Goal: Use online tool/utility: Use online tool/utility

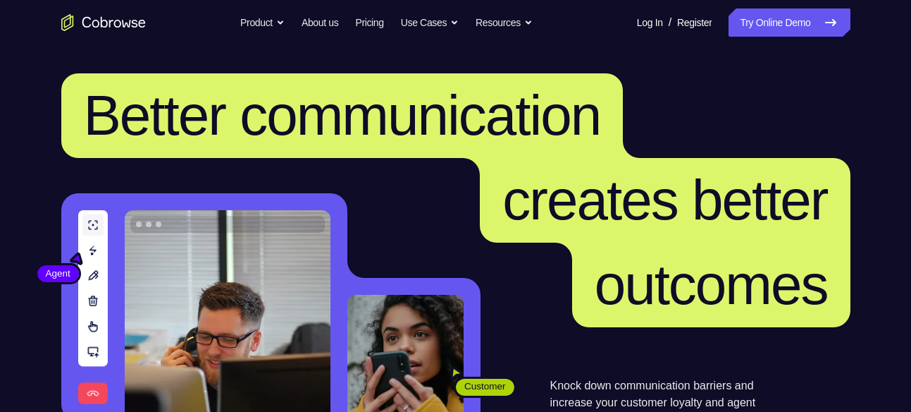
click at [801, 30] on link "Try Online Demo" at bounding box center [789, 22] width 121 height 28
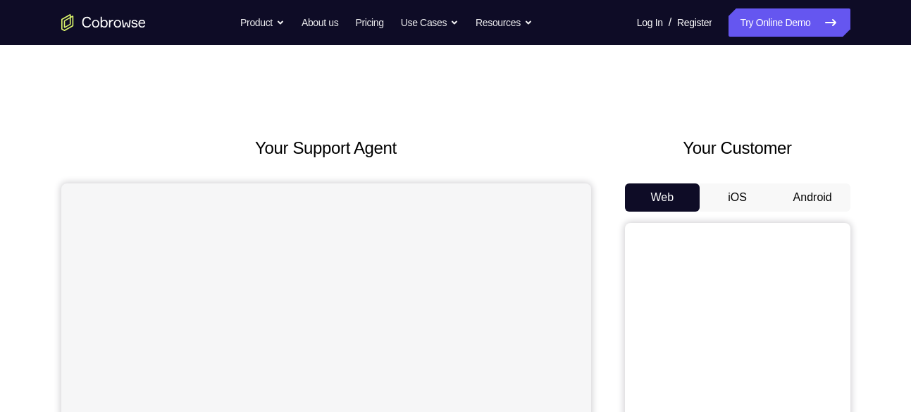
click at [815, 187] on button "Android" at bounding box center [812, 197] width 75 height 28
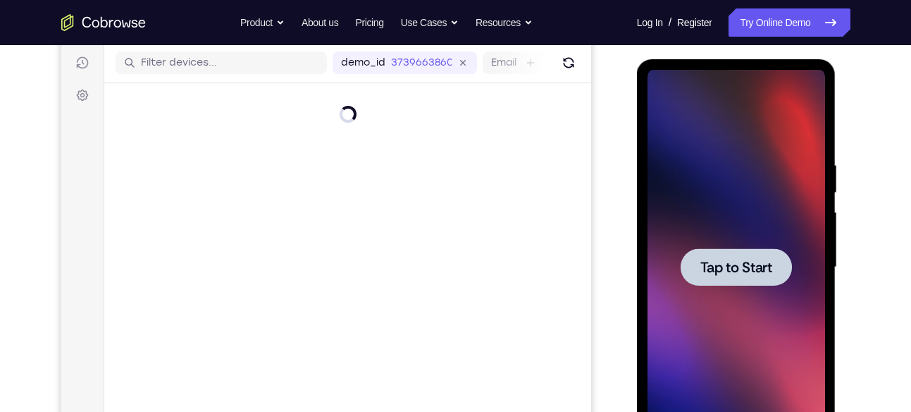
click at [769, 264] on span "Tap to Start" at bounding box center [736, 267] width 72 height 14
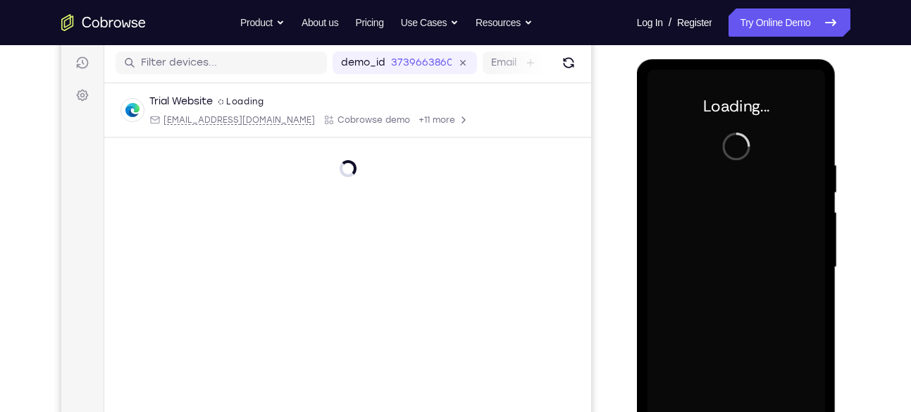
scroll to position [180, 0]
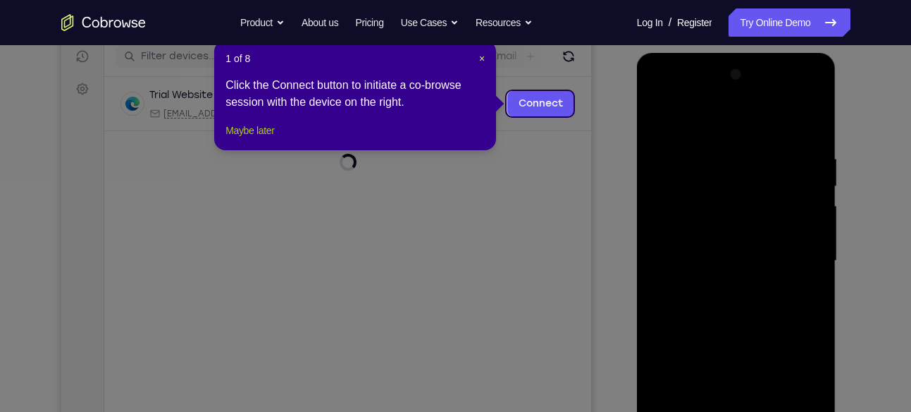
click at [253, 139] on button "Maybe later" at bounding box center [249, 130] width 49 height 17
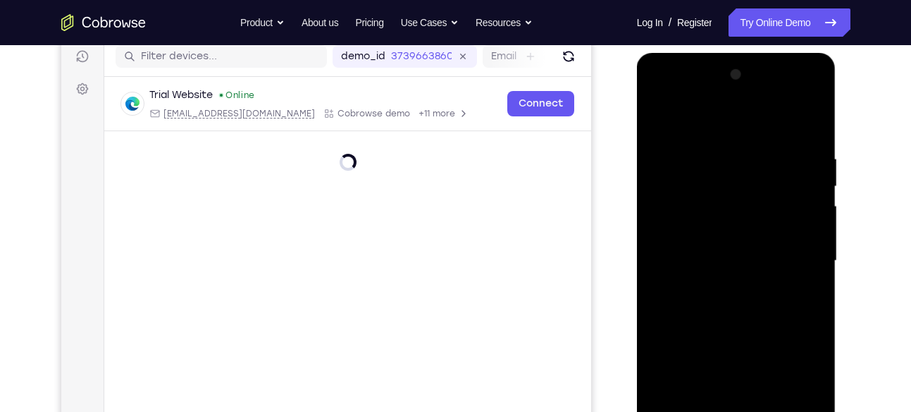
scroll to position [231, 0]
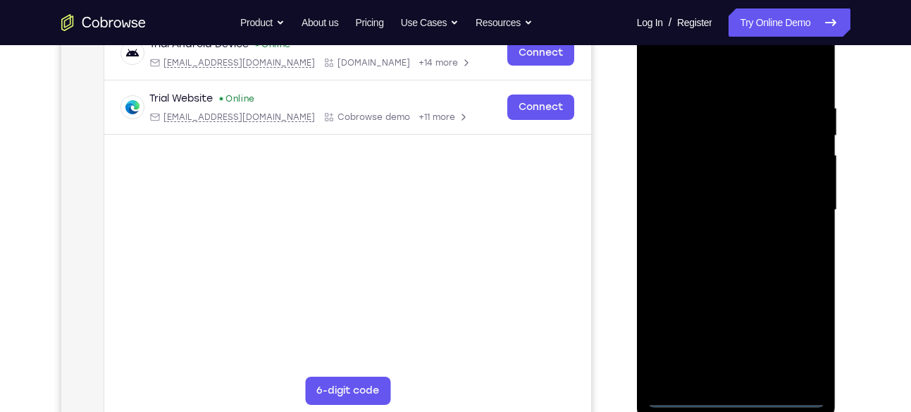
click at [737, 404] on div at bounding box center [737, 210] width 178 height 395
click at [804, 330] on div at bounding box center [737, 210] width 178 height 395
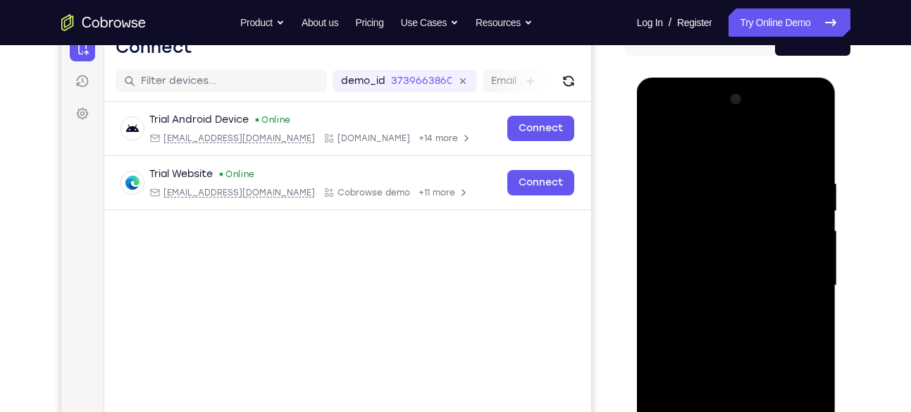
scroll to position [155, 0]
click at [658, 118] on div at bounding box center [737, 286] width 178 height 395
click at [796, 275] on div at bounding box center [737, 286] width 178 height 395
click at [718, 313] on div at bounding box center [737, 286] width 178 height 395
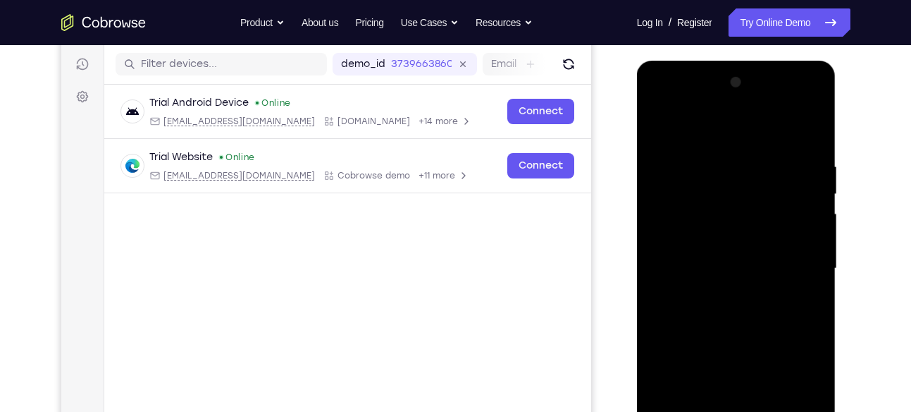
scroll to position [175, 0]
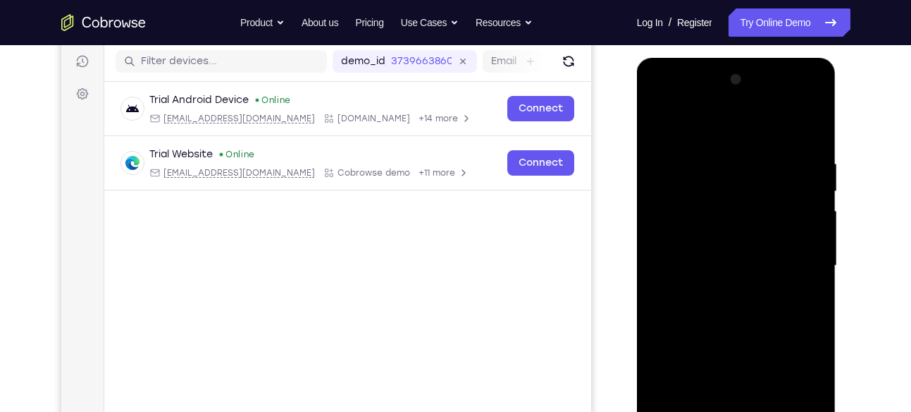
click at [739, 247] on div at bounding box center [737, 265] width 178 height 395
click at [722, 234] on div at bounding box center [737, 265] width 178 height 395
click at [807, 237] on div at bounding box center [737, 265] width 178 height 395
click at [726, 264] on div at bounding box center [737, 265] width 178 height 395
click at [724, 321] on div at bounding box center [737, 265] width 178 height 395
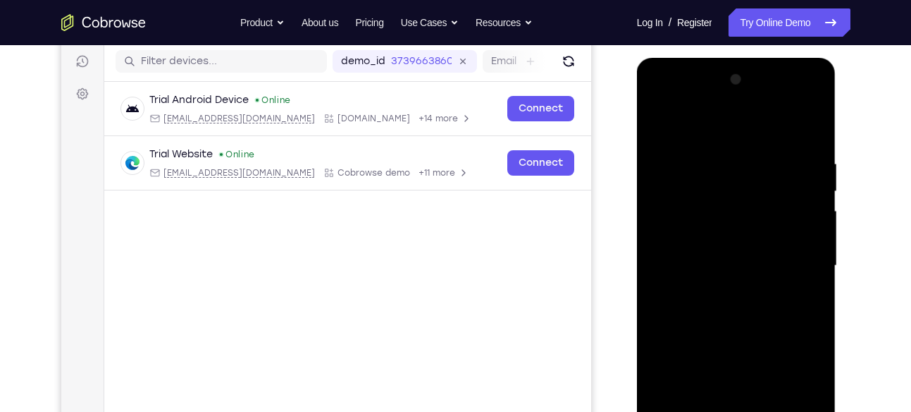
click at [734, 307] on div at bounding box center [737, 265] width 178 height 395
click at [797, 126] on div at bounding box center [737, 265] width 178 height 395
click at [742, 310] on div at bounding box center [737, 265] width 178 height 395
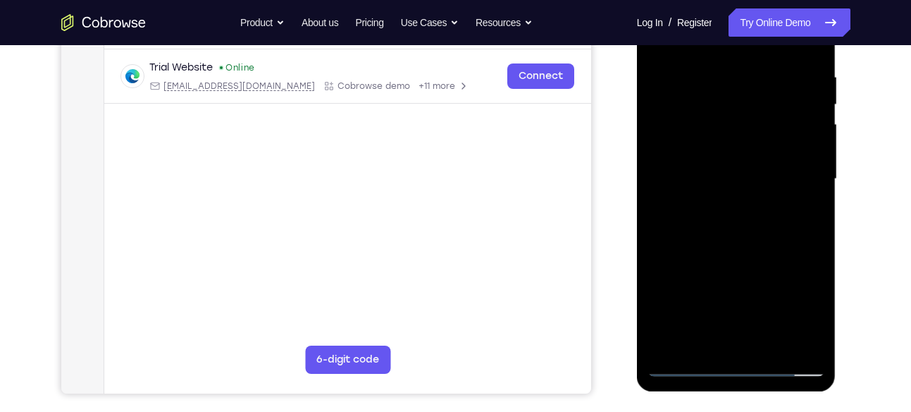
scroll to position [264, 0]
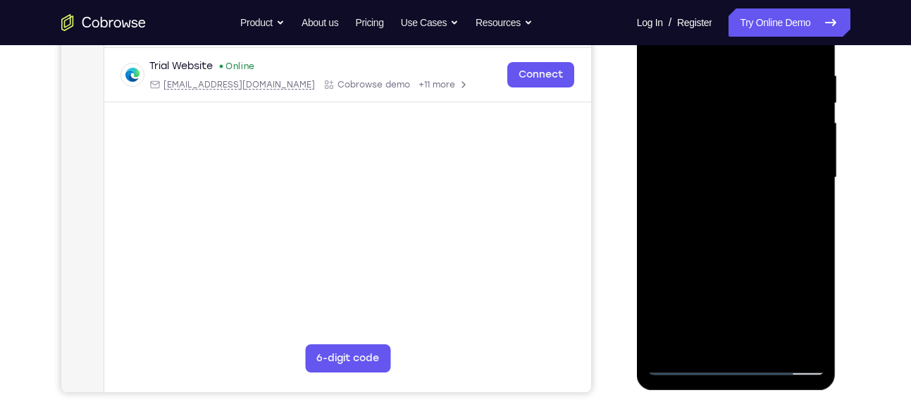
click at [743, 242] on div at bounding box center [737, 177] width 178 height 395
click at [739, 262] on div at bounding box center [737, 177] width 178 height 395
click at [766, 340] on div at bounding box center [737, 177] width 178 height 395
click at [746, 254] on div at bounding box center [737, 177] width 178 height 395
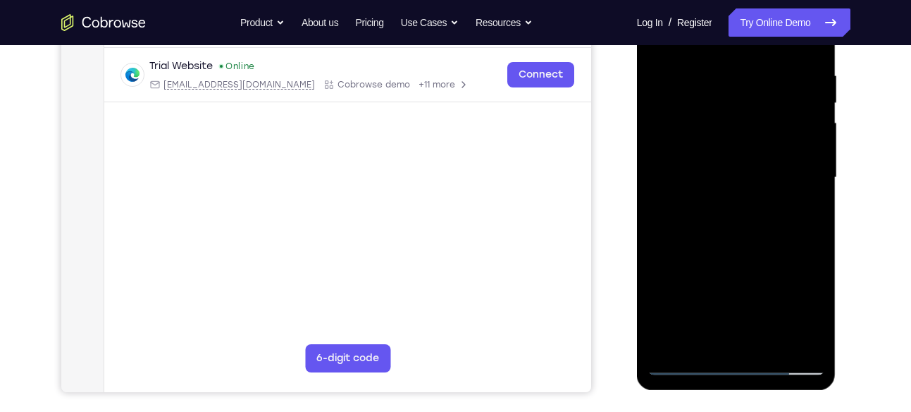
click at [756, 183] on div at bounding box center [737, 177] width 178 height 395
click at [803, 211] on div at bounding box center [737, 177] width 178 height 395
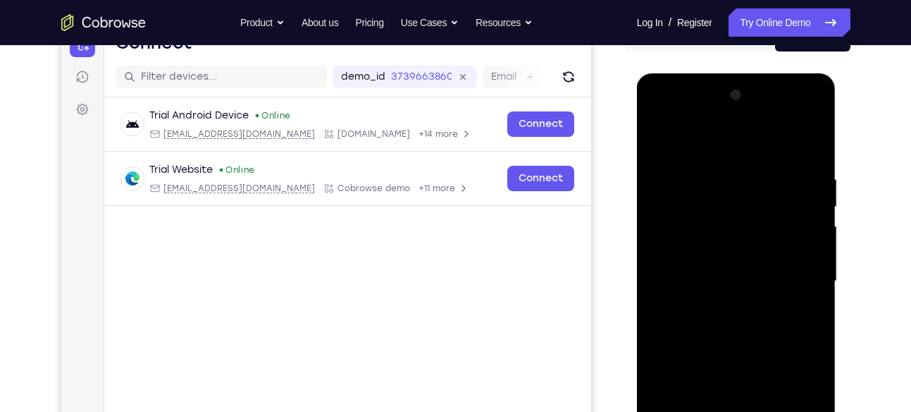
scroll to position [159, 0]
click at [658, 142] on div at bounding box center [737, 282] width 178 height 395
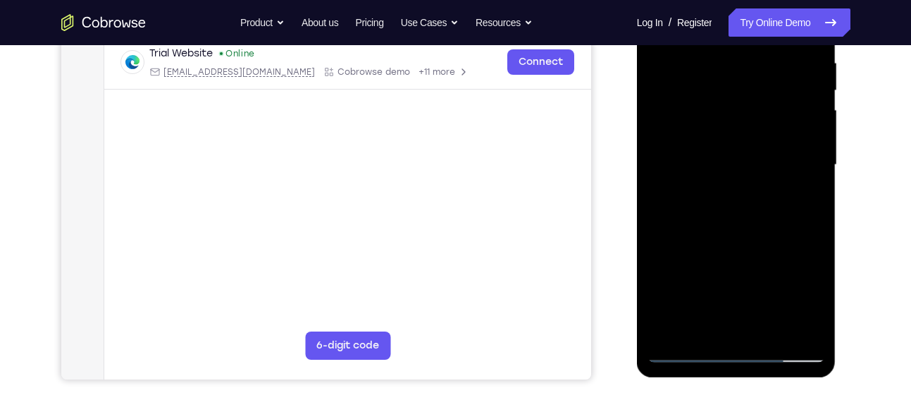
scroll to position [278, 0]
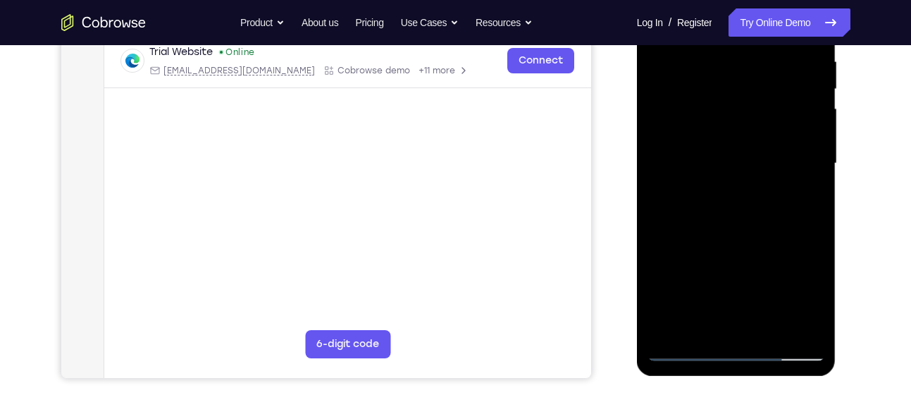
drag, startPoint x: 724, startPoint y: 272, endPoint x: 714, endPoint y: 162, distance: 110.3
click at [714, 162] on div at bounding box center [737, 163] width 178 height 395
click at [721, 316] on div at bounding box center [737, 163] width 178 height 395
click at [805, 196] on div at bounding box center [737, 163] width 178 height 395
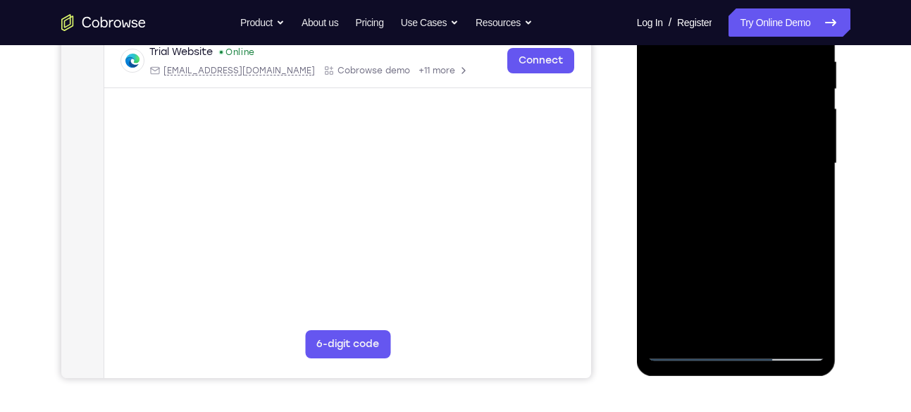
click at [803, 196] on div at bounding box center [737, 163] width 178 height 395
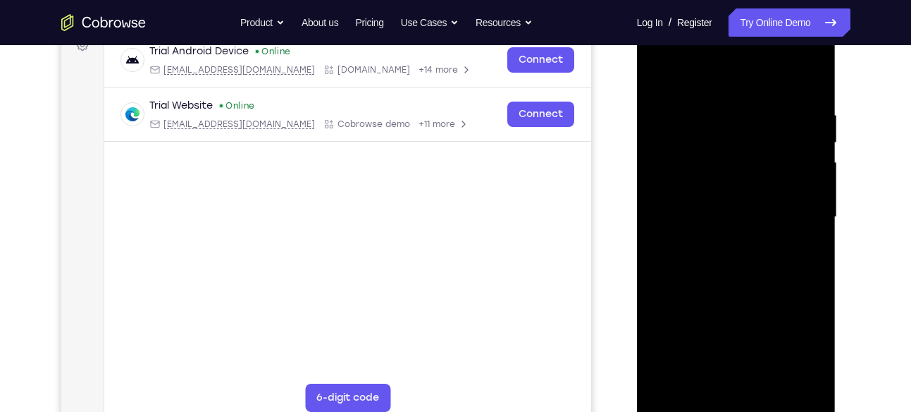
scroll to position [215, 0]
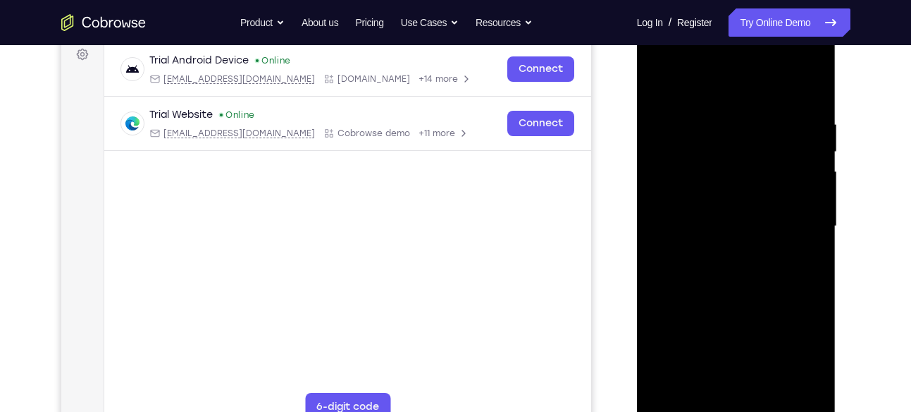
click at [661, 89] on div at bounding box center [737, 226] width 178 height 395
drag, startPoint x: 750, startPoint y: 228, endPoint x: 762, endPoint y: 386, distance: 158.3
click at [762, 386] on div at bounding box center [737, 226] width 178 height 395
drag, startPoint x: 746, startPoint y: 202, endPoint x: 757, endPoint y: 386, distance: 184.3
click at [757, 386] on div at bounding box center [737, 226] width 178 height 395
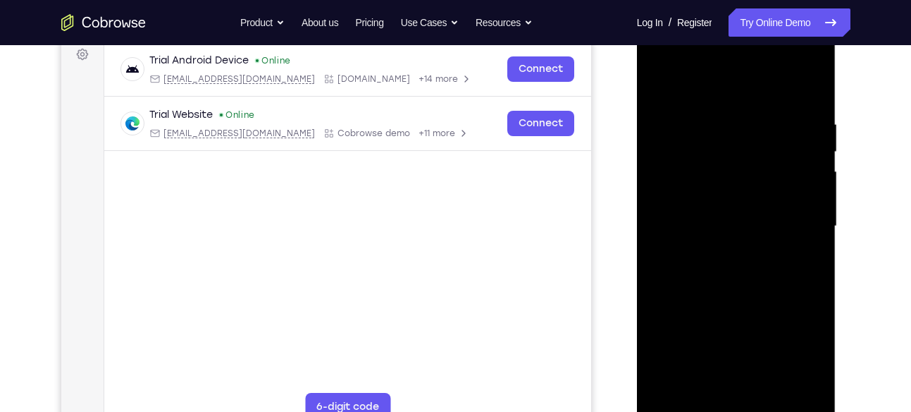
drag, startPoint x: 737, startPoint y: 213, endPoint x: 742, endPoint y: 361, distance: 148.8
click at [742, 363] on div at bounding box center [737, 226] width 178 height 395
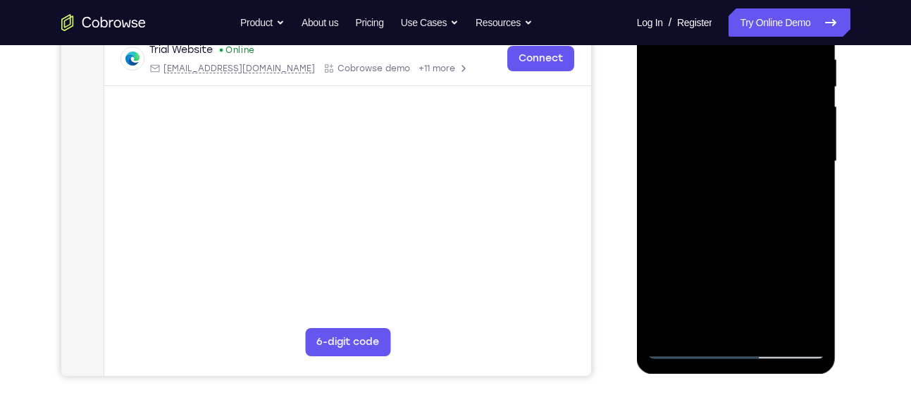
scroll to position [205, 0]
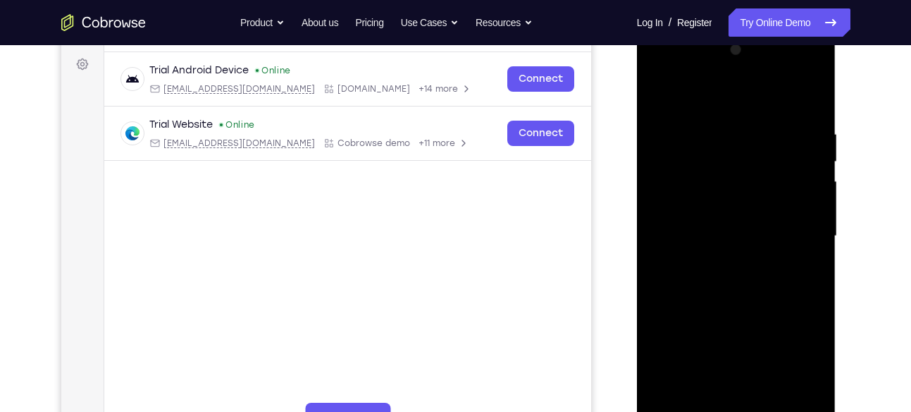
click at [662, 88] on div at bounding box center [737, 236] width 178 height 395
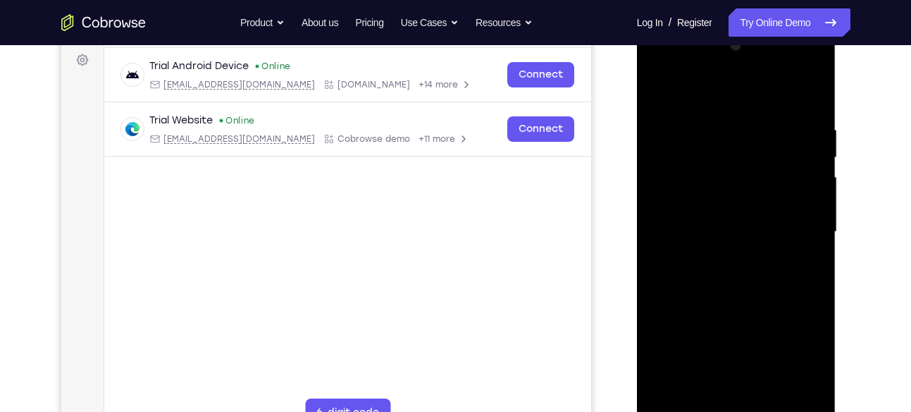
scroll to position [211, 0]
click at [812, 91] on div at bounding box center [737, 230] width 178 height 395
click at [738, 118] on div at bounding box center [737, 230] width 178 height 395
click at [707, 111] on div at bounding box center [737, 230] width 178 height 395
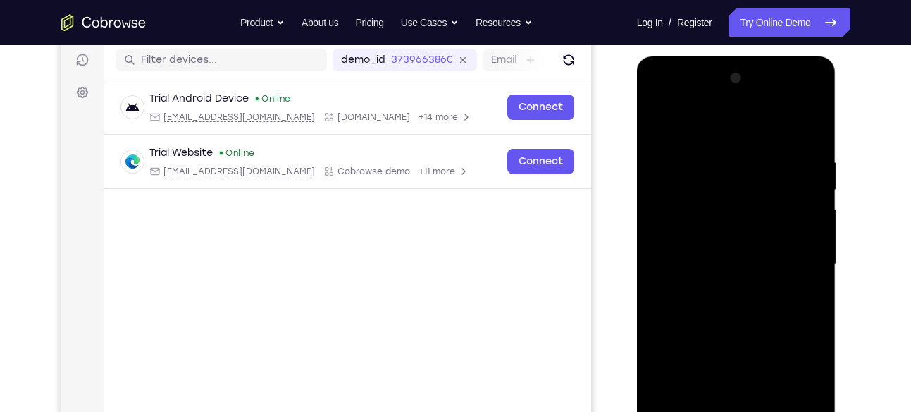
scroll to position [175, 0]
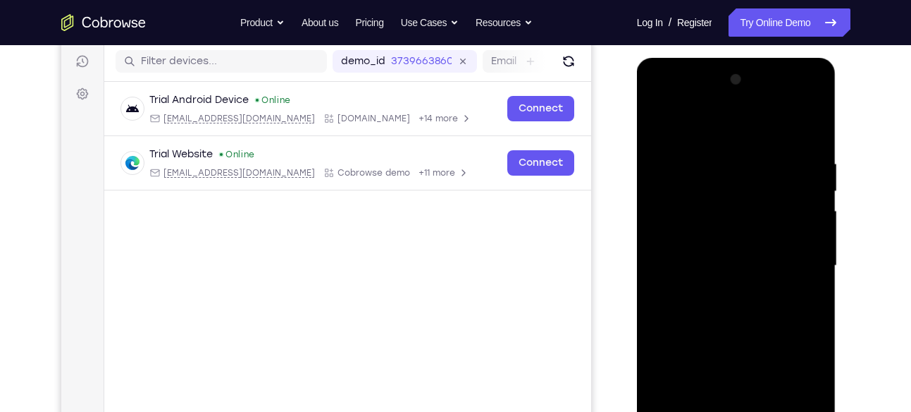
click at [660, 120] on div at bounding box center [737, 265] width 178 height 395
click at [660, 125] on div at bounding box center [737, 265] width 178 height 395
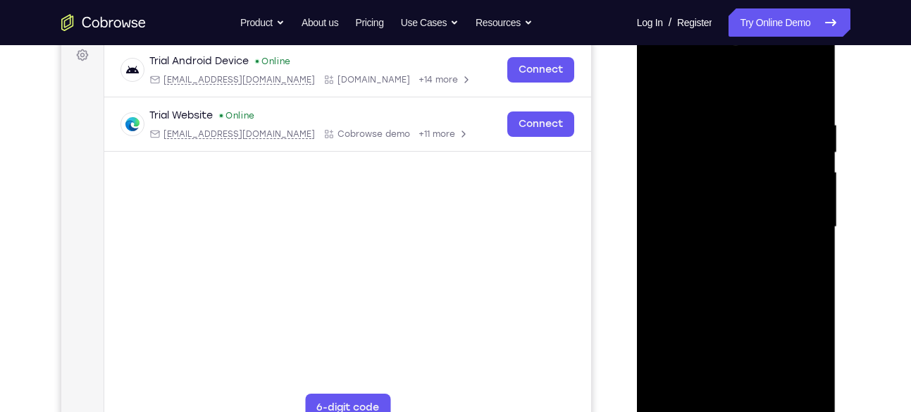
scroll to position [213, 0]
click at [660, 88] on div at bounding box center [737, 228] width 178 height 395
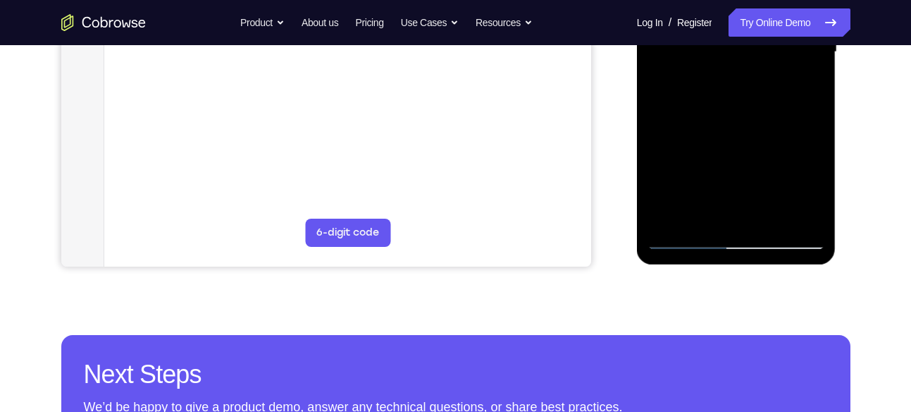
scroll to position [395, 0]
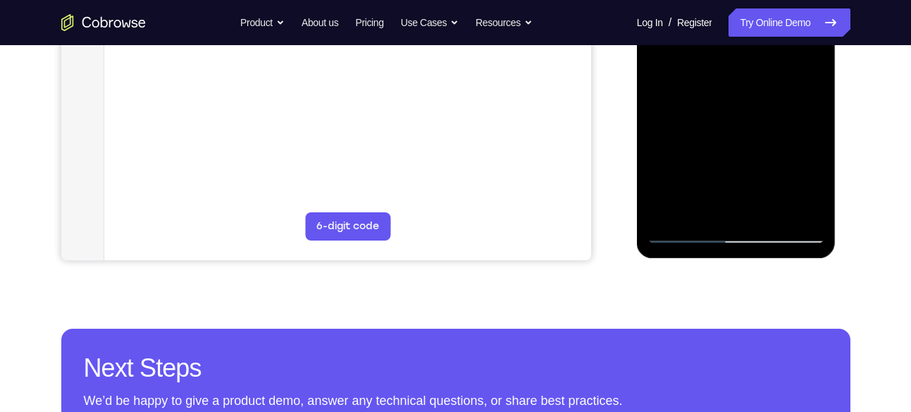
click at [767, 210] on div at bounding box center [737, 46] width 178 height 395
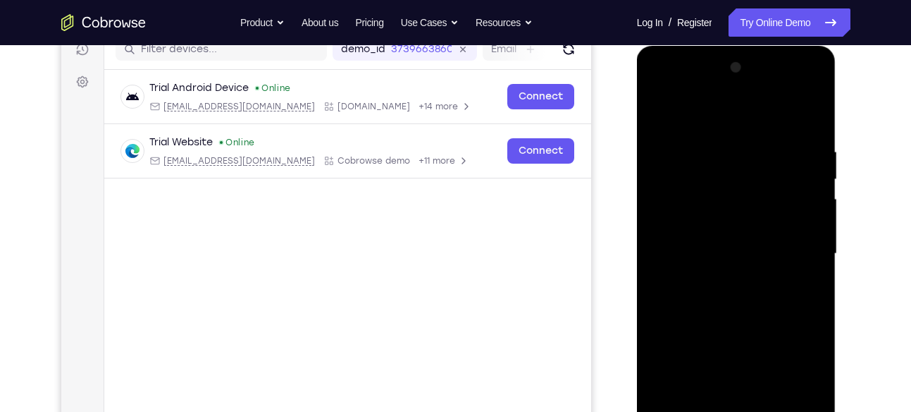
scroll to position [187, 0]
click at [665, 156] on div at bounding box center [737, 254] width 178 height 395
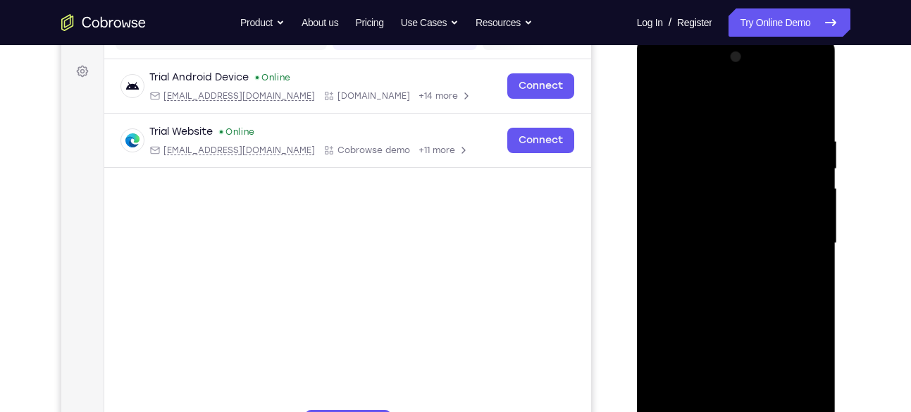
scroll to position [196, 0]
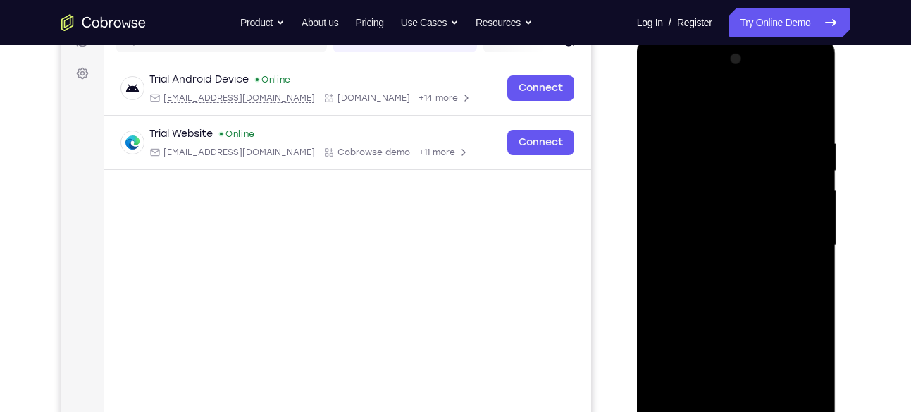
click at [735, 163] on div at bounding box center [737, 245] width 178 height 395
click at [808, 108] on div at bounding box center [737, 245] width 178 height 395
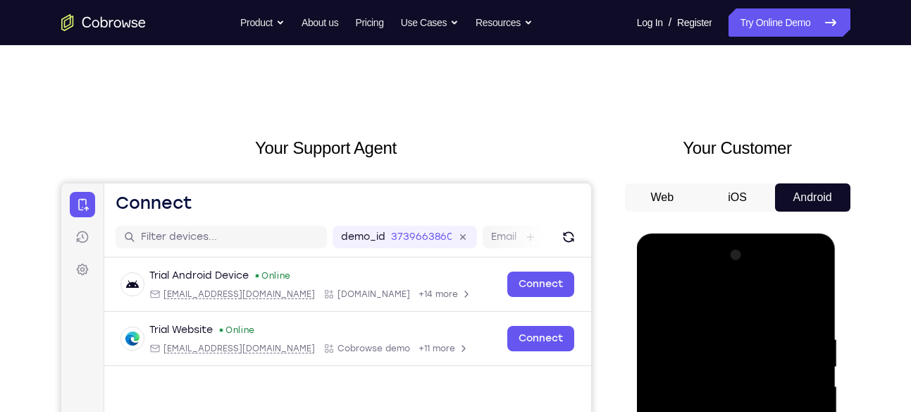
scroll to position [181, 0]
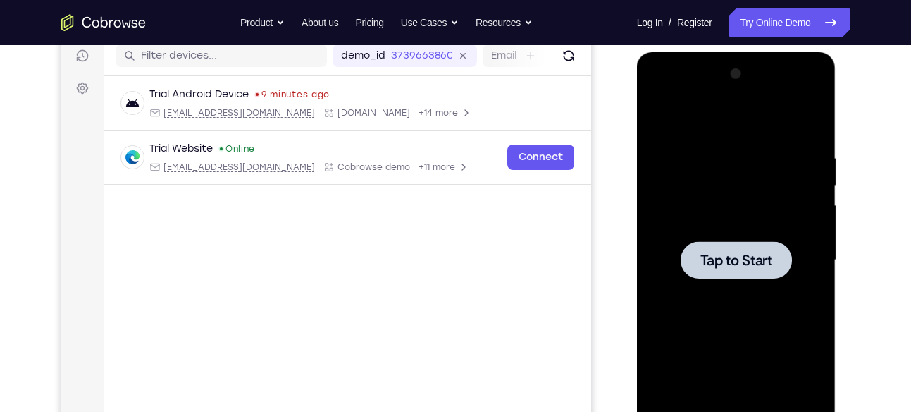
click at [717, 261] on span "Tap to Start" at bounding box center [736, 260] width 72 height 14
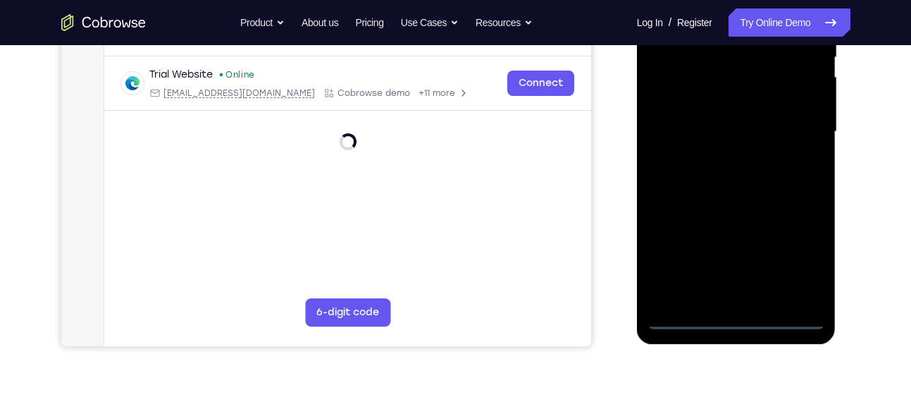
scroll to position [315, 0]
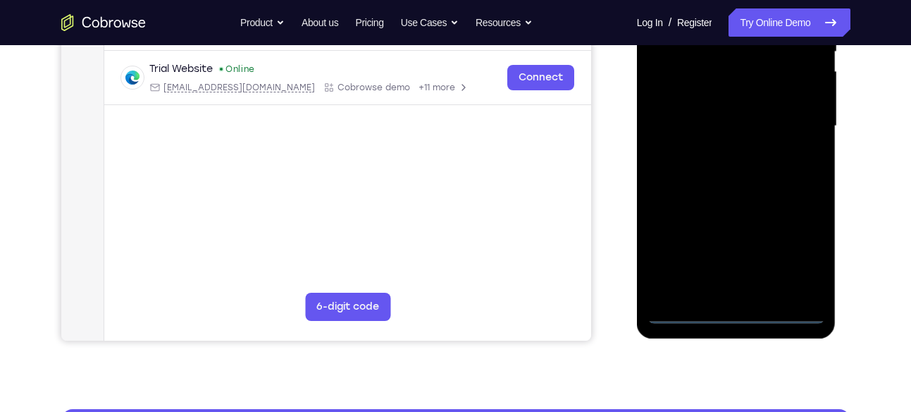
click at [738, 312] on div at bounding box center [737, 126] width 178 height 395
click at [800, 245] on div at bounding box center [737, 126] width 178 height 395
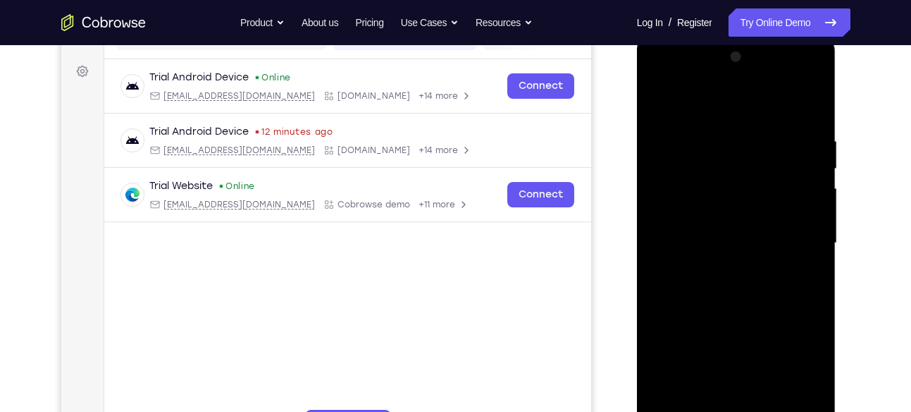
scroll to position [197, 0]
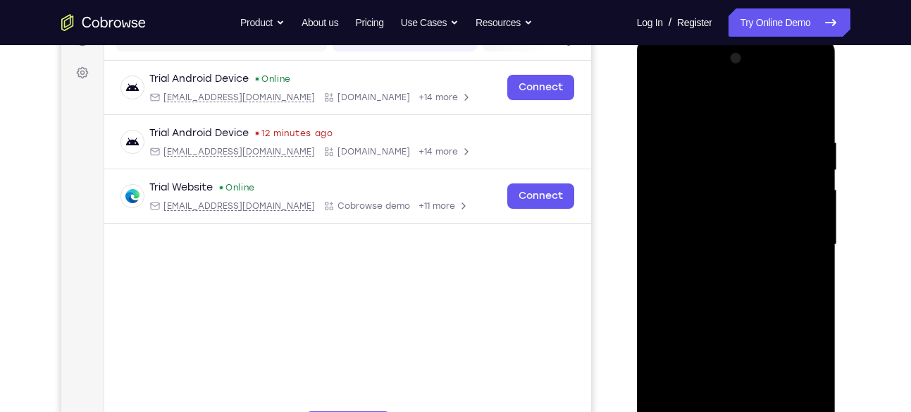
click at [661, 84] on div at bounding box center [737, 244] width 178 height 395
click at [803, 242] on div at bounding box center [737, 244] width 178 height 395
click at [722, 273] on div at bounding box center [737, 244] width 178 height 395
click at [724, 231] on div at bounding box center [737, 244] width 178 height 395
click at [710, 218] on div at bounding box center [737, 244] width 178 height 395
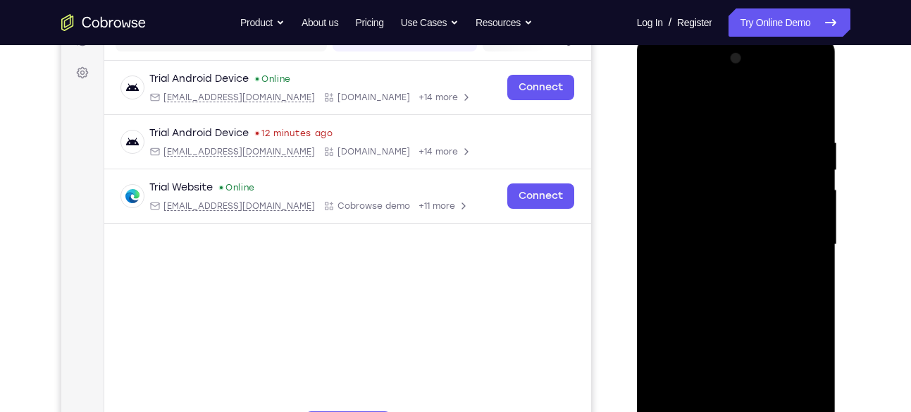
click at [710, 245] on div at bounding box center [737, 244] width 178 height 395
click at [686, 290] on div at bounding box center [737, 244] width 178 height 395
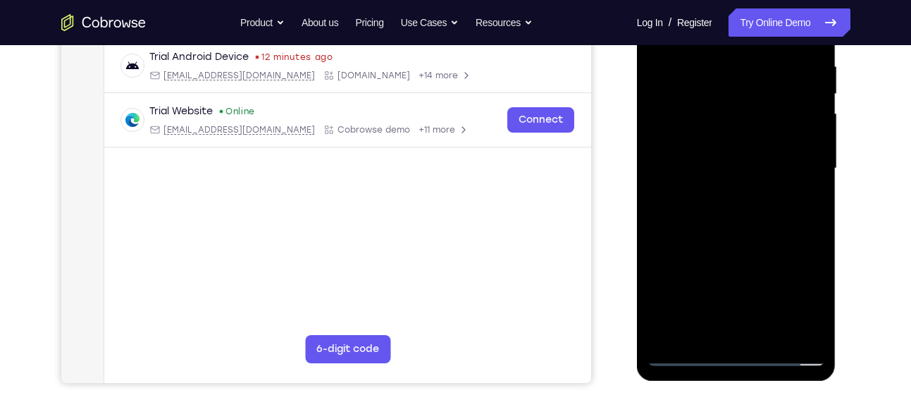
scroll to position [276, 0]
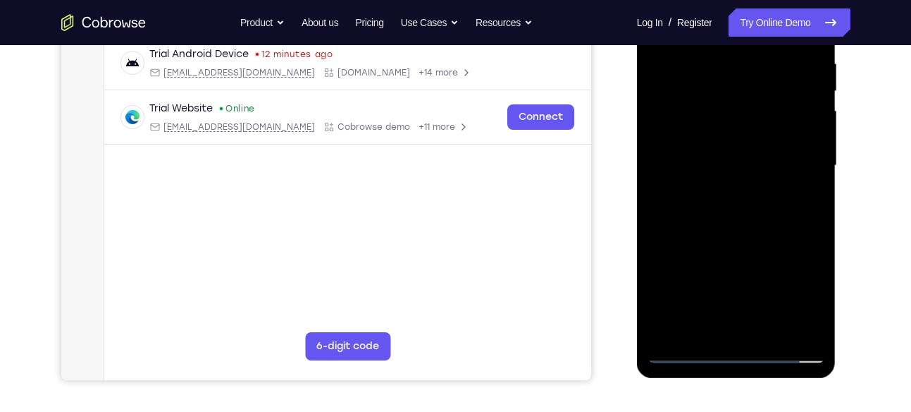
click at [737, 237] on div at bounding box center [737, 165] width 178 height 395
click at [753, 226] on div at bounding box center [737, 165] width 178 height 395
click at [769, 331] on div at bounding box center [737, 165] width 178 height 395
click at [736, 241] on div at bounding box center [737, 165] width 178 height 395
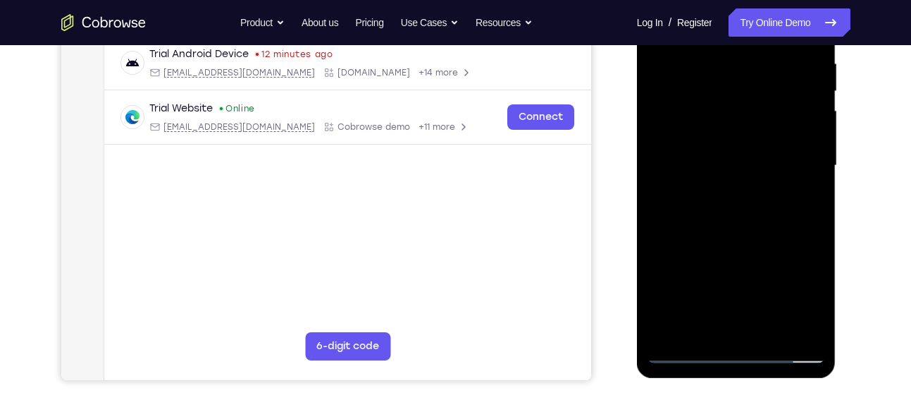
click at [727, 142] on div at bounding box center [737, 165] width 178 height 395
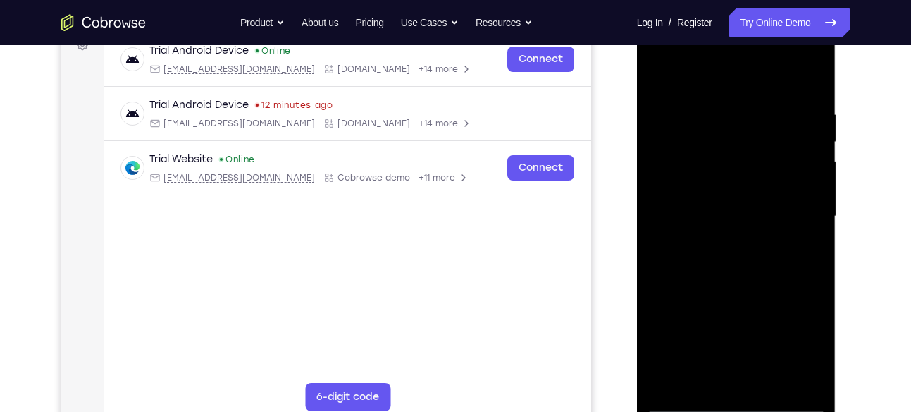
click at [656, 78] on div at bounding box center [737, 216] width 178 height 395
click at [717, 233] on div at bounding box center [737, 216] width 178 height 395
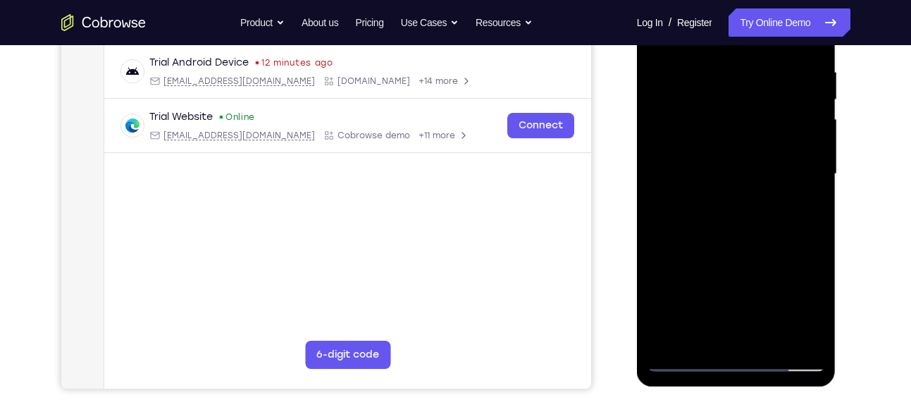
scroll to position [268, 0]
click at [803, 207] on div at bounding box center [737, 173] width 178 height 395
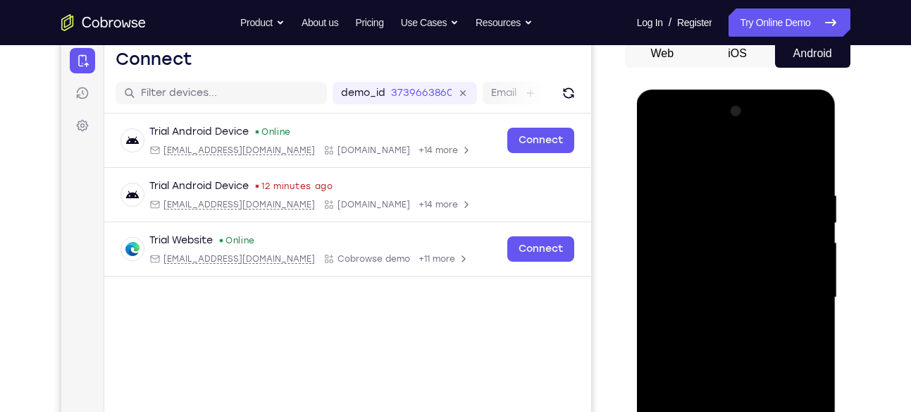
click at [659, 154] on div at bounding box center [737, 297] width 178 height 395
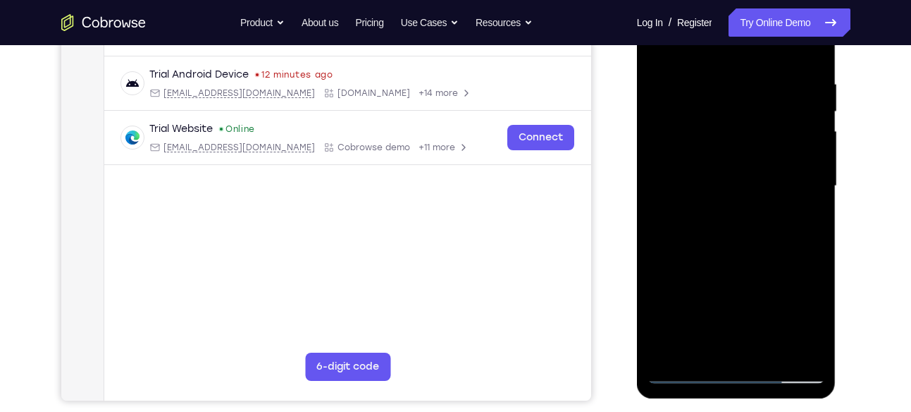
scroll to position [256, 0]
